Goal: Task Accomplishment & Management: Complete application form

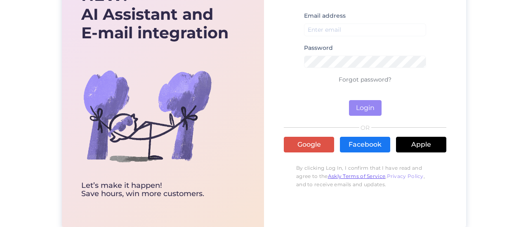
scroll to position [72, 0]
click at [375, 140] on link "Facebook" at bounding box center [365, 145] width 50 height 16
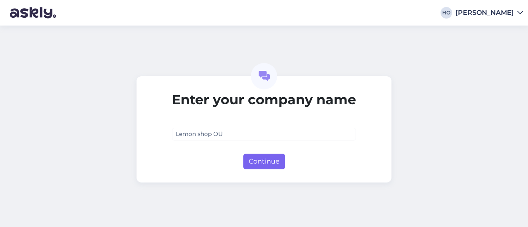
type input "Lemon shop OÜ"
click at [270, 158] on button "Continue" at bounding box center [264, 162] width 42 height 16
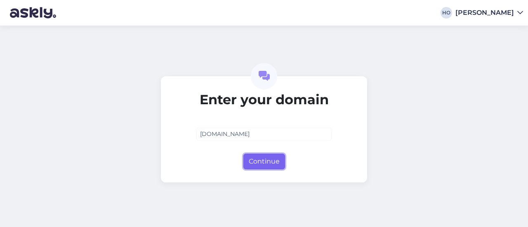
click at [269, 160] on button "Continue" at bounding box center [264, 162] width 42 height 16
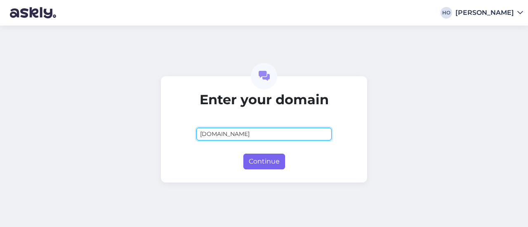
type input "kingadkotid.ee"
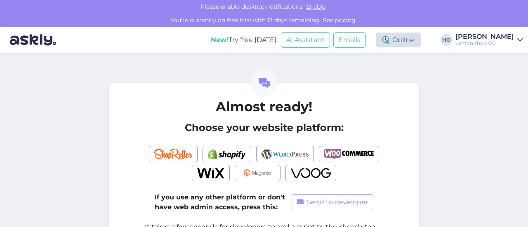
click at [420, 36] on div "Online" at bounding box center [398, 40] width 45 height 15
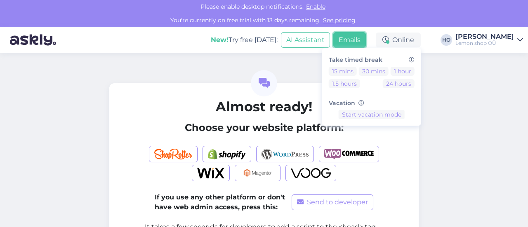
click at [363, 40] on button "Emails" at bounding box center [349, 40] width 33 height 16
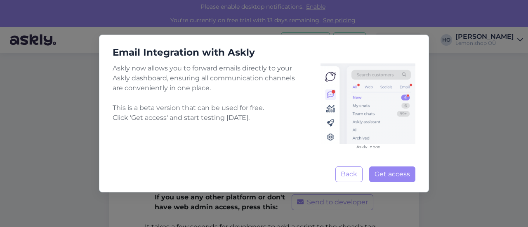
click at [489, 141] on div "Email Integration with Askly Askly now allows you to forward emails directly to…" at bounding box center [264, 113] width 528 height 227
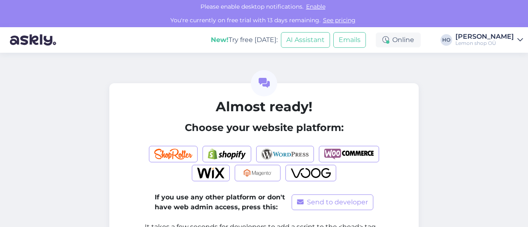
click at [518, 34] on link "Heleri Otsmaa Lemon shop OÜ" at bounding box center [490, 39] width 68 height 13
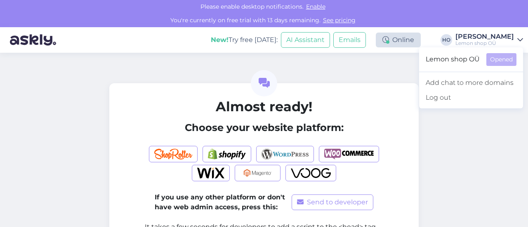
click at [412, 39] on div "Online" at bounding box center [398, 40] width 45 height 15
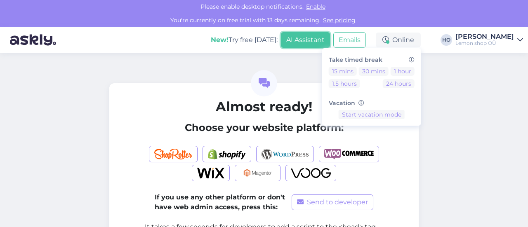
click at [326, 37] on button "AI Assistant" at bounding box center [305, 40] width 49 height 16
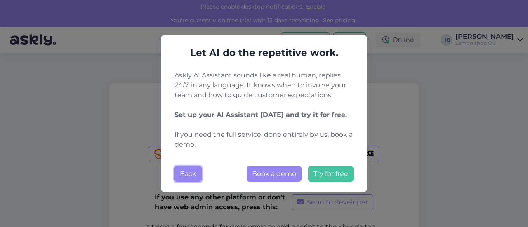
click at [188, 171] on button "Back" at bounding box center [188, 174] width 27 height 16
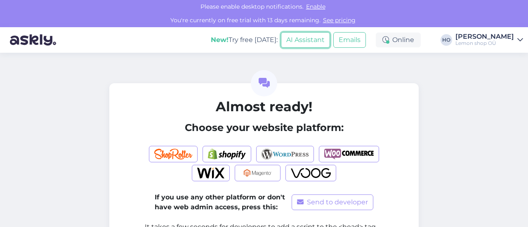
scroll to position [69, 0]
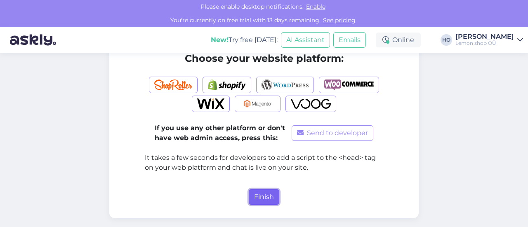
click at [262, 192] on button "Finish" at bounding box center [264, 197] width 31 height 16
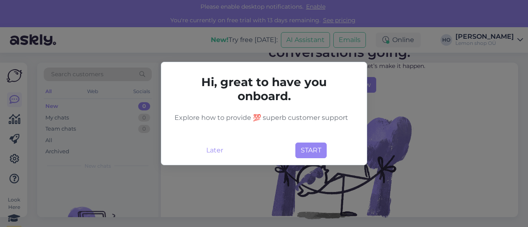
click at [451, 125] on div "Hi, great to have you onboard. Explore how to provide 💯 superb customer support…" at bounding box center [264, 113] width 528 height 227
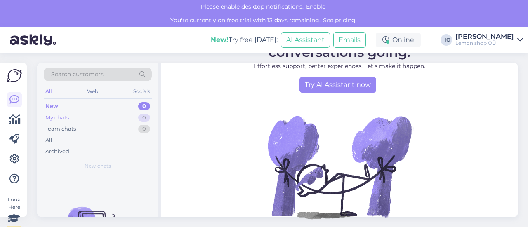
click at [71, 117] on div "My chats 0" at bounding box center [98, 118] width 108 height 12
click at [61, 117] on div "My chats" at bounding box center [58, 118] width 26 height 8
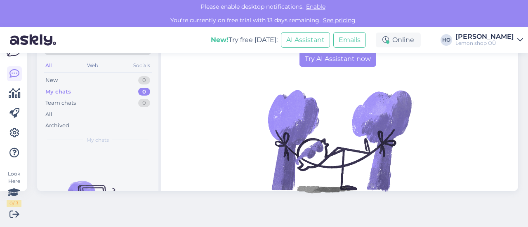
click at [64, 90] on div "My chats" at bounding box center [58, 92] width 26 height 8
click at [50, 65] on div "All" at bounding box center [48, 65] width 9 height 11
click at [142, 63] on div "Socials" at bounding box center [142, 65] width 20 height 11
click at [94, 65] on div "Web" at bounding box center [92, 65] width 14 height 11
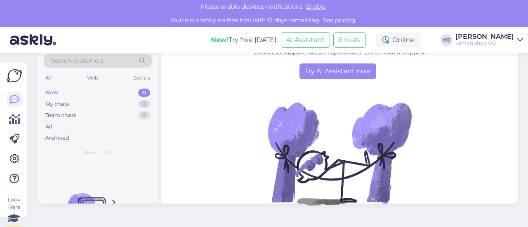
click at [80, 93] on div "New 0" at bounding box center [98, 93] width 108 height 12
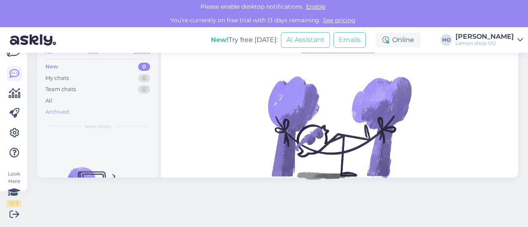
click at [60, 106] on div "Archived" at bounding box center [98, 112] width 108 height 12
click at [50, 99] on div "All" at bounding box center [48, 101] width 7 height 8
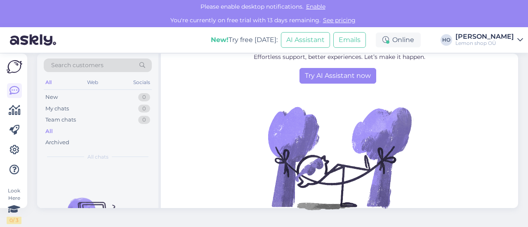
scroll to position [0, 0]
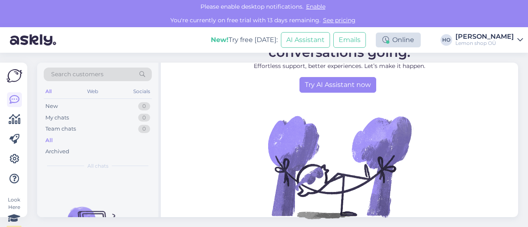
click at [412, 38] on div "Online" at bounding box center [398, 40] width 45 height 15
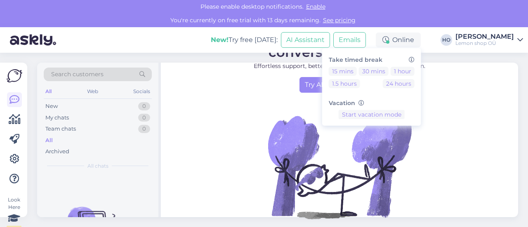
click at [517, 38] on link "Heleri Otsmaa Lemon shop OÜ" at bounding box center [490, 39] width 68 height 13
